Goal: Complete application form

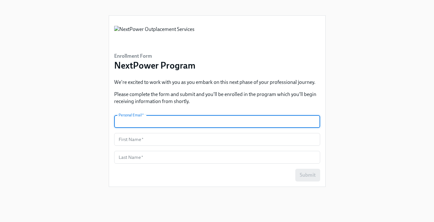
click at [169, 122] on input "text" at bounding box center [217, 121] width 206 height 13
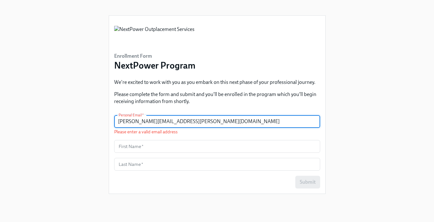
type input "sailam.krish@gmail.com"
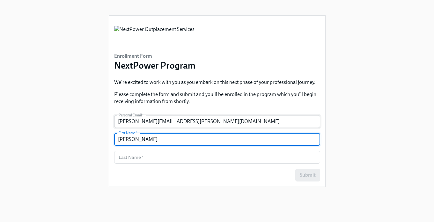
type input "Kris"
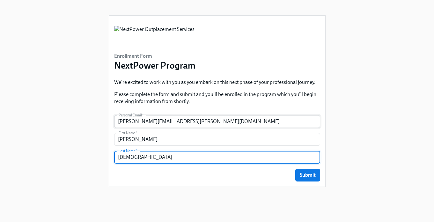
type input "Sailam"
click at [295, 169] on button "Submit" at bounding box center [307, 175] width 25 height 13
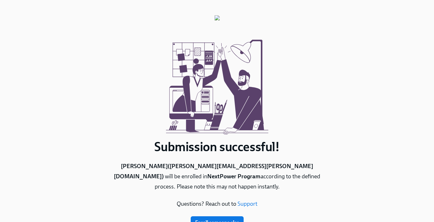
scroll to position [17, 0]
